Goal: Find specific page/section: Find specific page/section

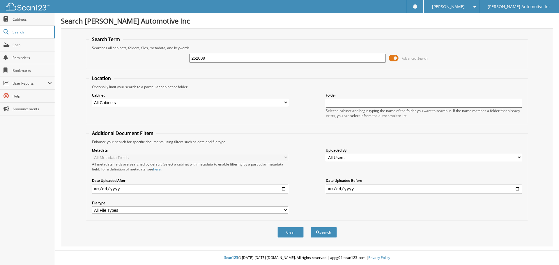
type input "252009"
click at [310, 227] on button "Search" at bounding box center [323, 232] width 26 height 11
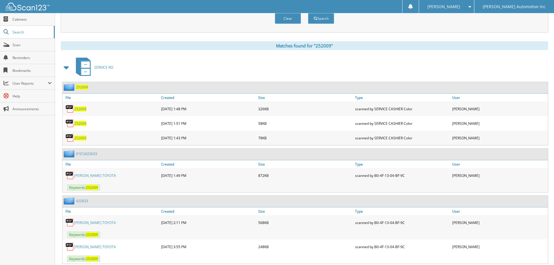
scroll to position [230, 0]
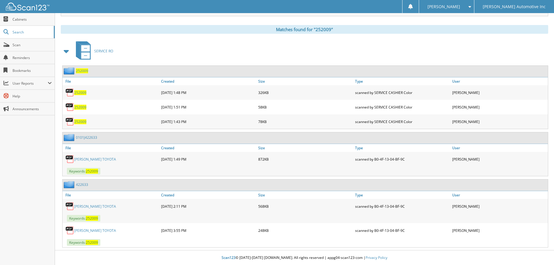
click at [95, 160] on link "[PERSON_NAME] TOYOTA" at bounding box center [95, 159] width 42 height 5
